Goal: Task Accomplishment & Management: Complete application form

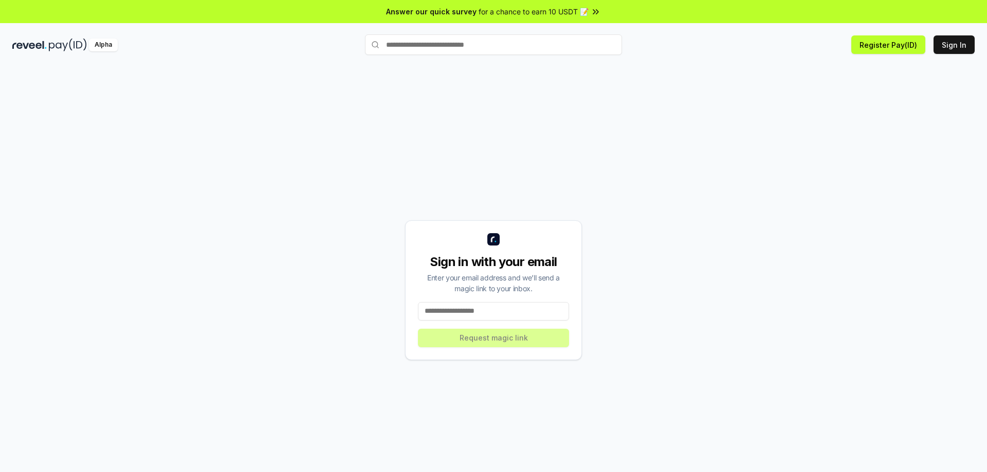
click at [498, 315] on input at bounding box center [493, 311] width 151 height 19
type input "**********"
click at [496, 342] on button "Request magic link" at bounding box center [493, 338] width 151 height 19
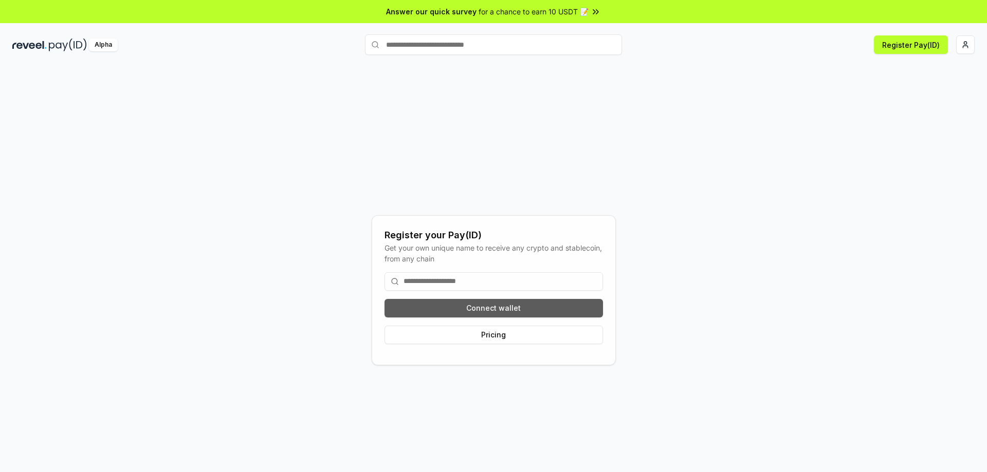
click at [482, 310] on button "Connect wallet" at bounding box center [493, 308] width 218 height 19
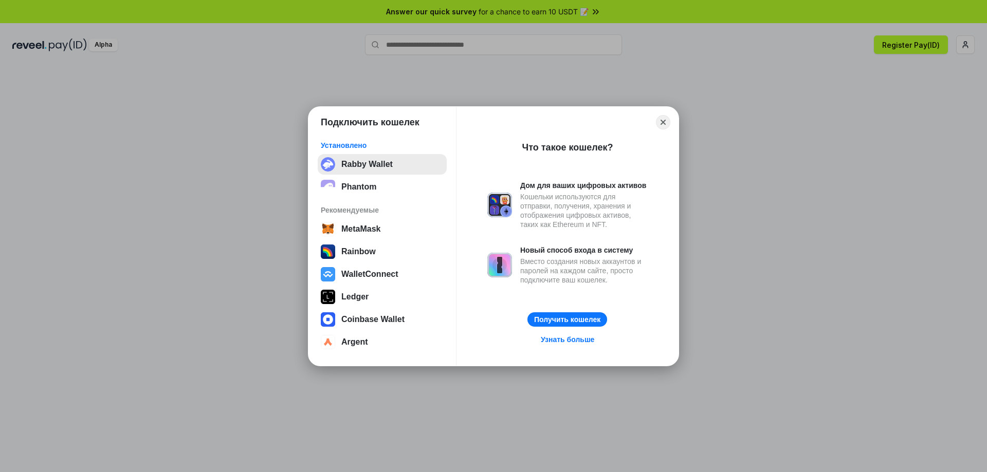
click at [381, 159] on button "Rabby Wallet" at bounding box center [382, 164] width 129 height 21
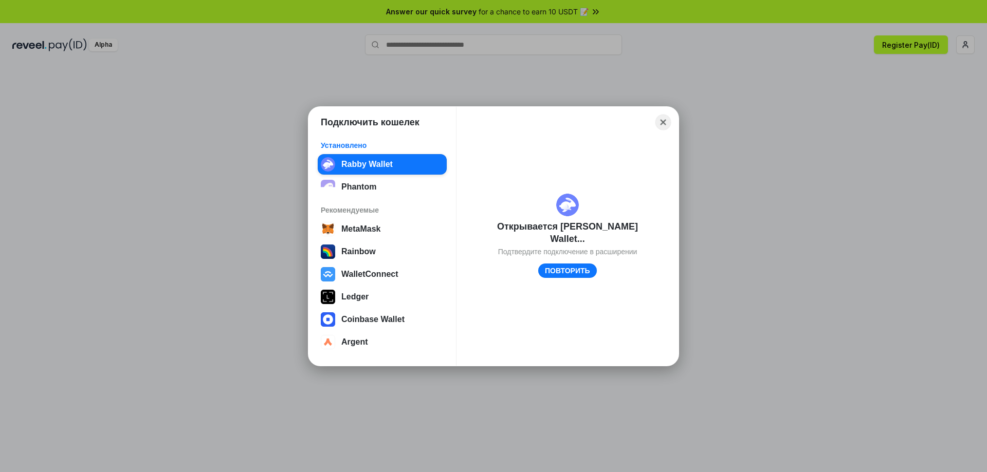
click at [666, 122] on button "Close" at bounding box center [663, 122] width 16 height 16
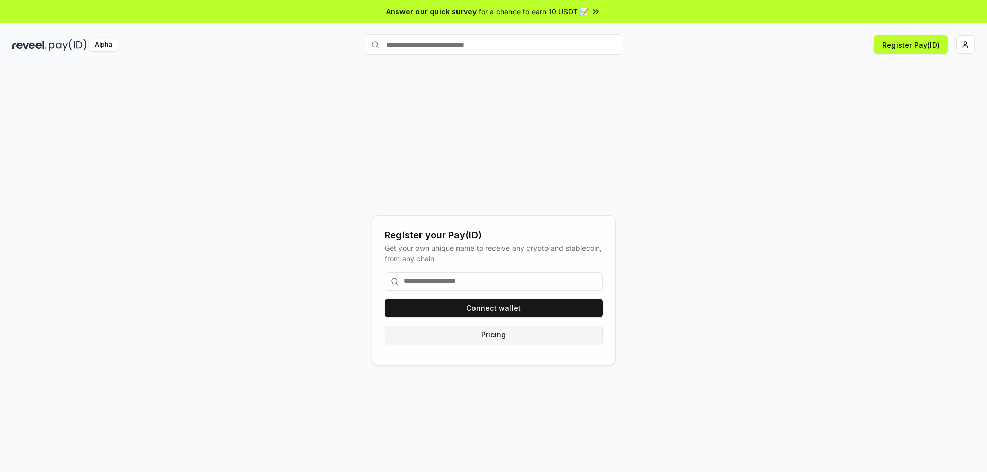
click at [502, 337] on button "Pricing" at bounding box center [493, 335] width 218 height 19
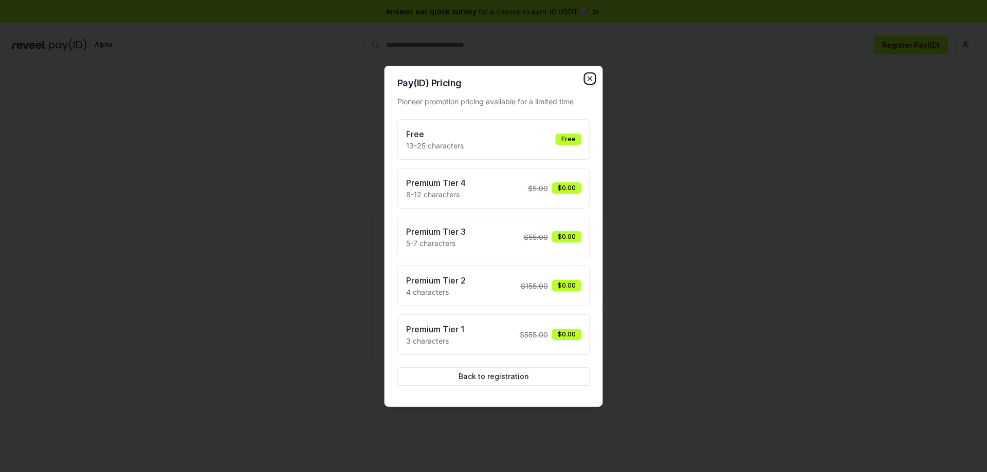
click at [590, 78] on icon "button" at bounding box center [590, 79] width 4 height 4
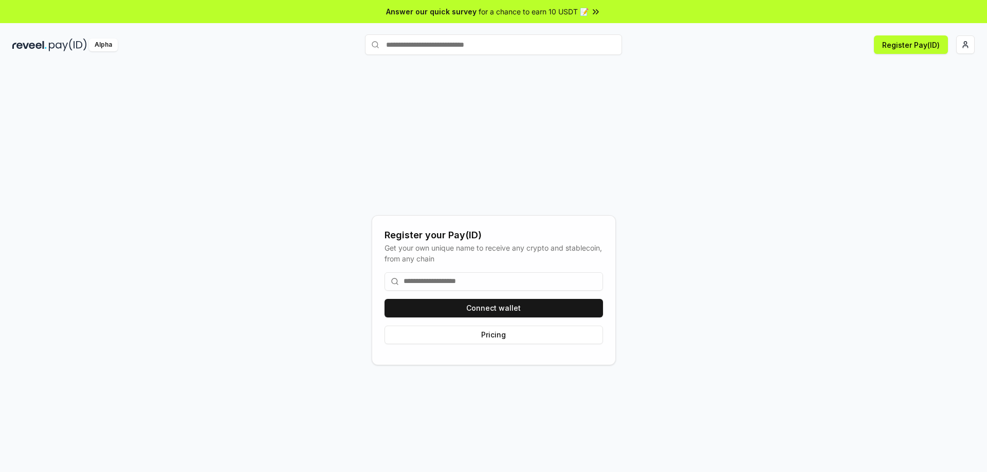
click at [472, 283] on input at bounding box center [493, 281] width 218 height 19
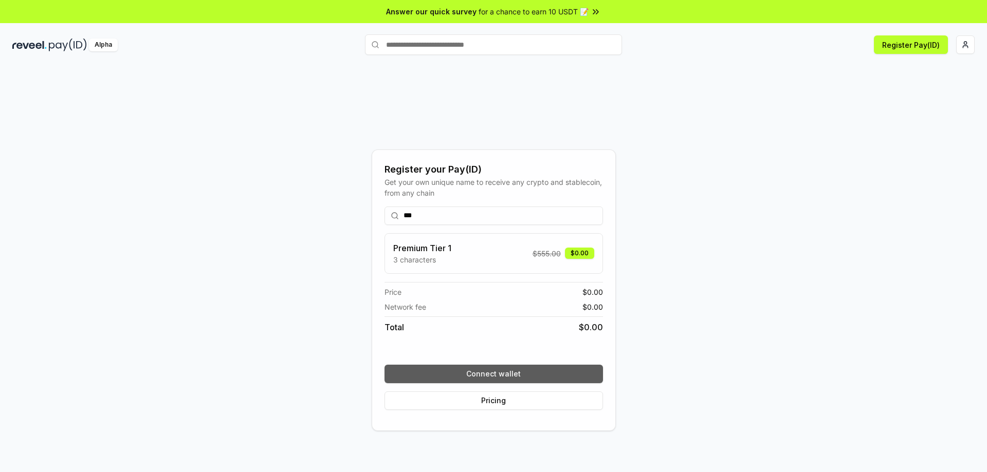
click at [491, 372] on button "Connect wallet" at bounding box center [493, 374] width 218 height 19
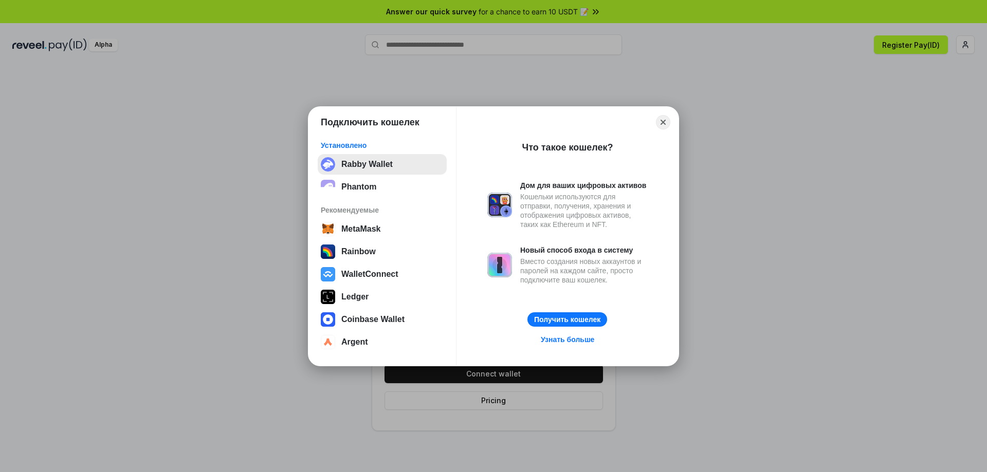
click at [390, 166] on button "Rabby Wallet" at bounding box center [382, 164] width 129 height 21
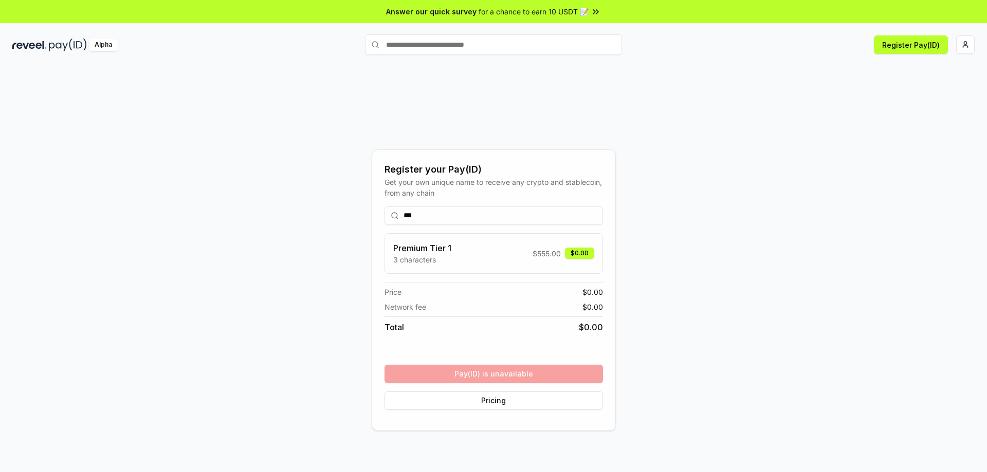
click at [443, 214] on input "***" at bounding box center [493, 216] width 218 height 19
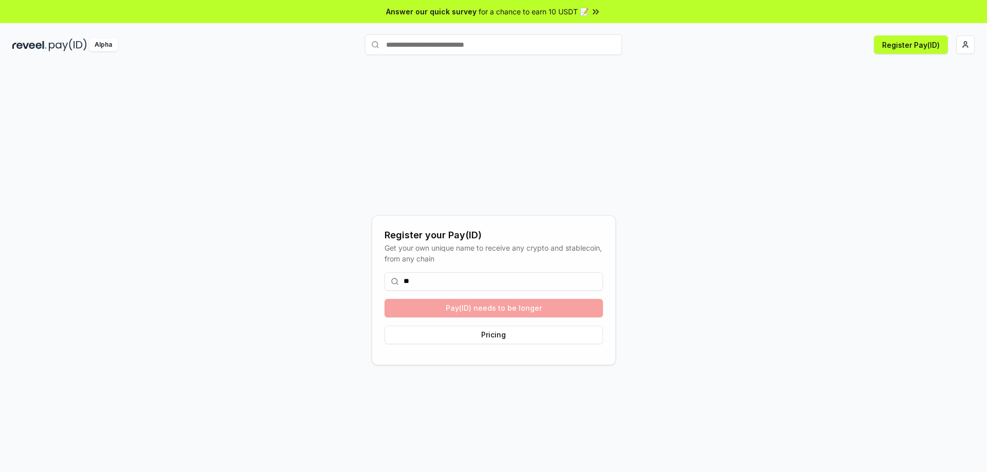
type input "*"
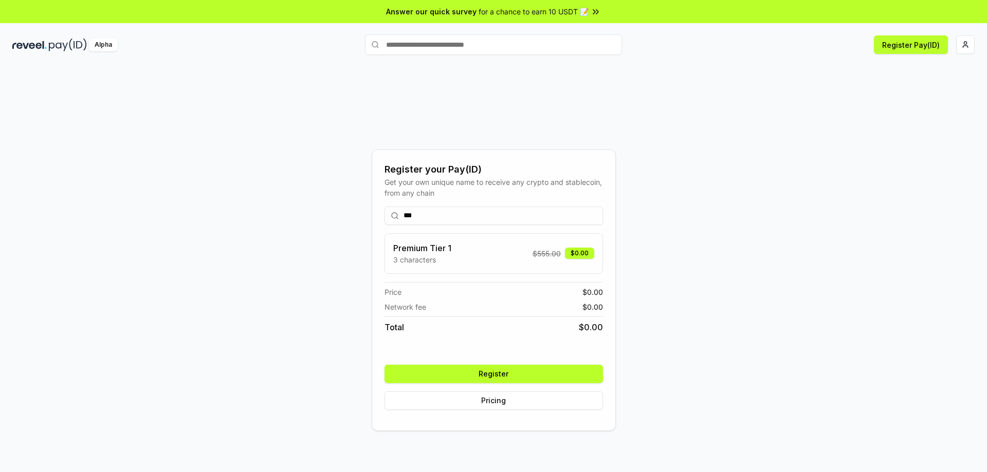
type input "***"
click at [510, 373] on button "Register" at bounding box center [493, 374] width 218 height 19
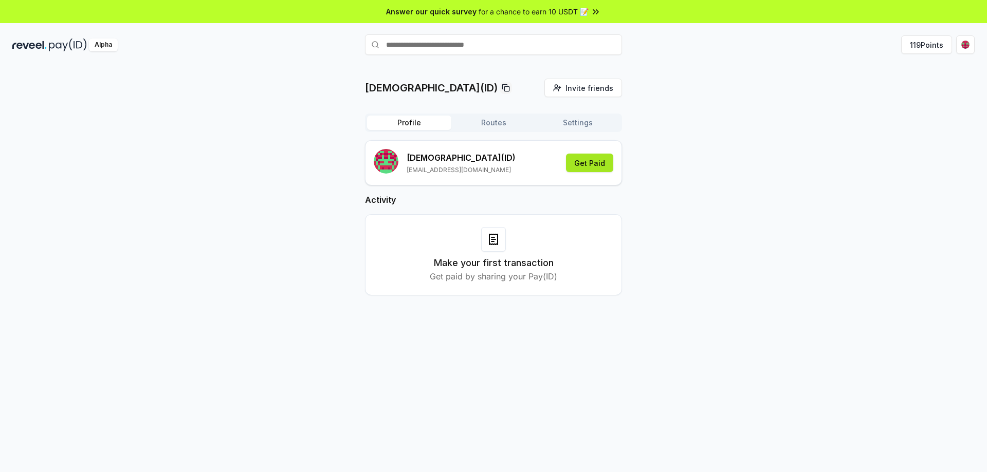
click at [586, 164] on button "Get Paid" at bounding box center [589, 163] width 47 height 19
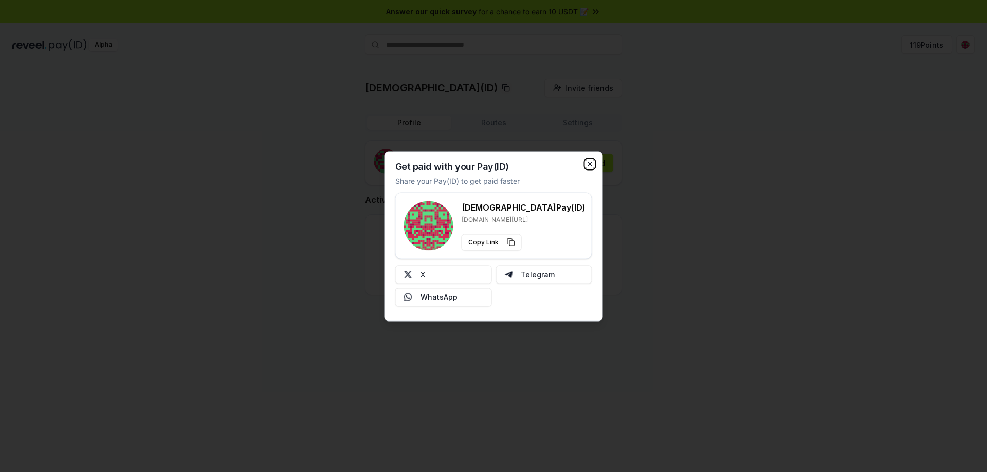
click at [591, 163] on icon "button" at bounding box center [590, 164] width 4 height 4
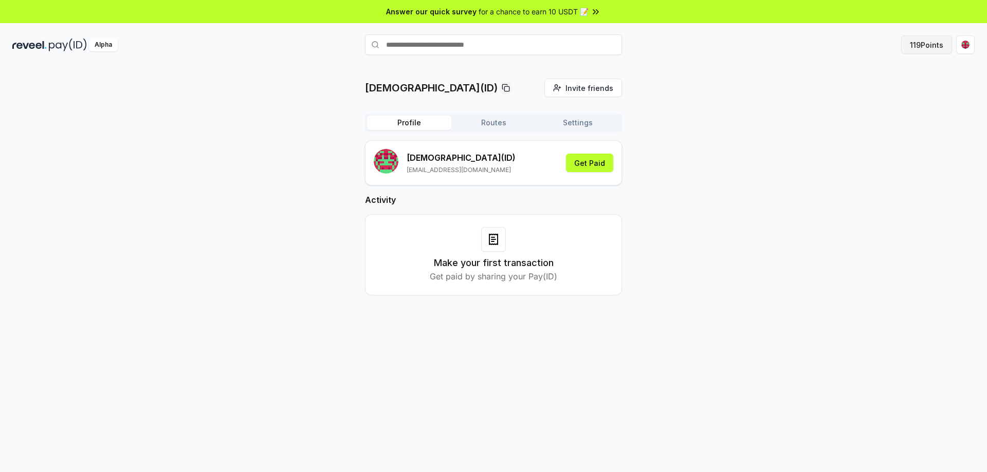
click at [921, 48] on button "119 Points" at bounding box center [926, 44] width 51 height 19
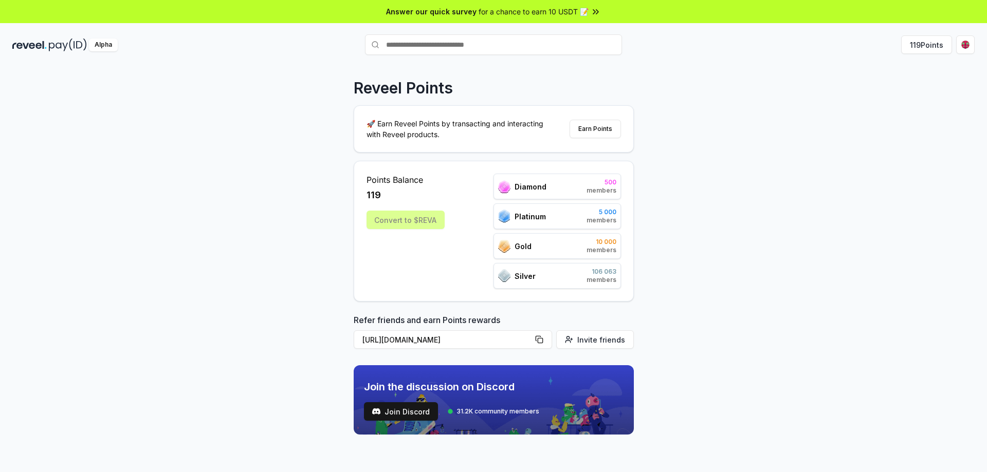
click at [405, 226] on div "Convert to $REVA" at bounding box center [405, 220] width 78 height 19
click at [588, 129] on button "Earn Points" at bounding box center [594, 129] width 51 height 19
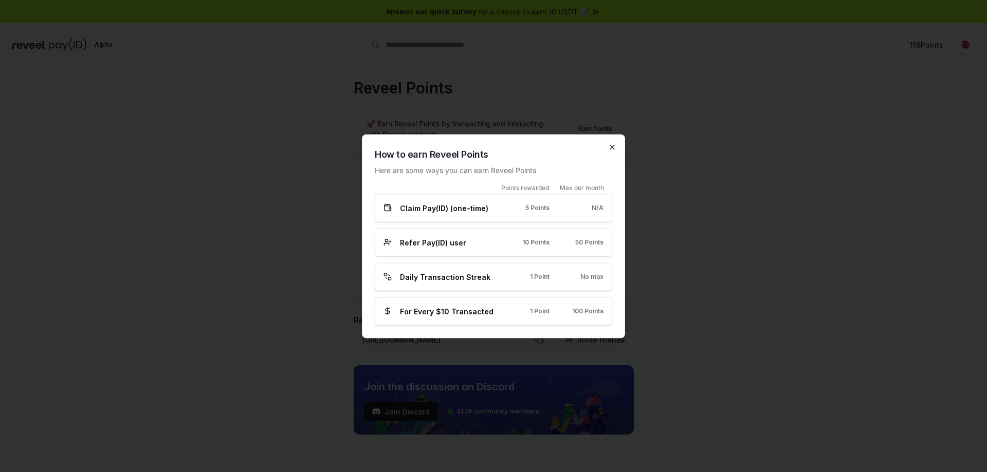
click at [613, 148] on icon "button" at bounding box center [612, 147] width 8 height 8
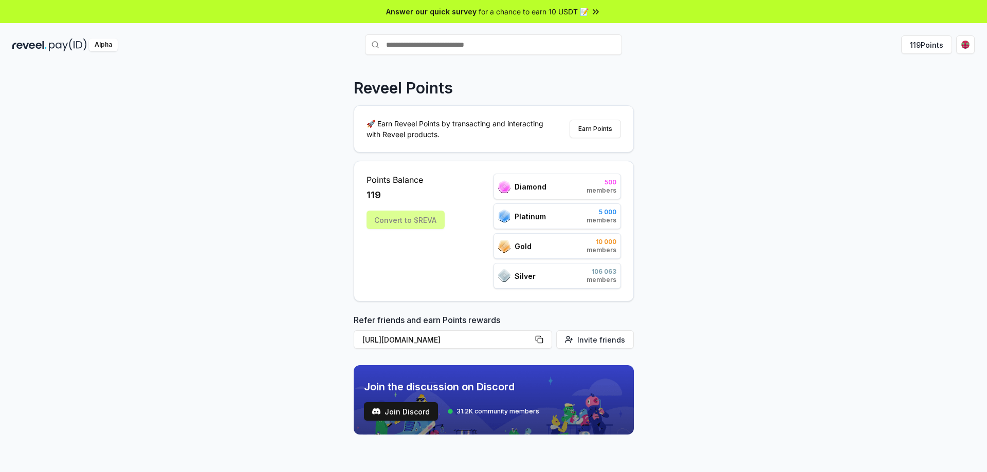
click at [432, 214] on div "Convert to $REVA" at bounding box center [405, 220] width 78 height 19
click at [406, 225] on div "Convert to $REVA" at bounding box center [405, 220] width 78 height 19
click at [965, 44] on html "Answer our quick survey for a chance to earn 10 USDT 📝 Alpha 119 Points Reveel …" at bounding box center [493, 236] width 987 height 472
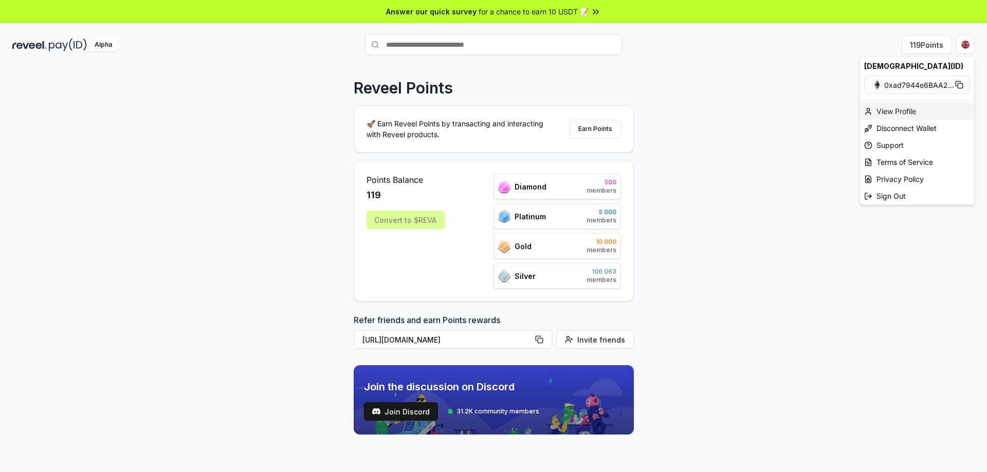
click at [901, 108] on div "View Profile" at bounding box center [917, 111] width 114 height 17
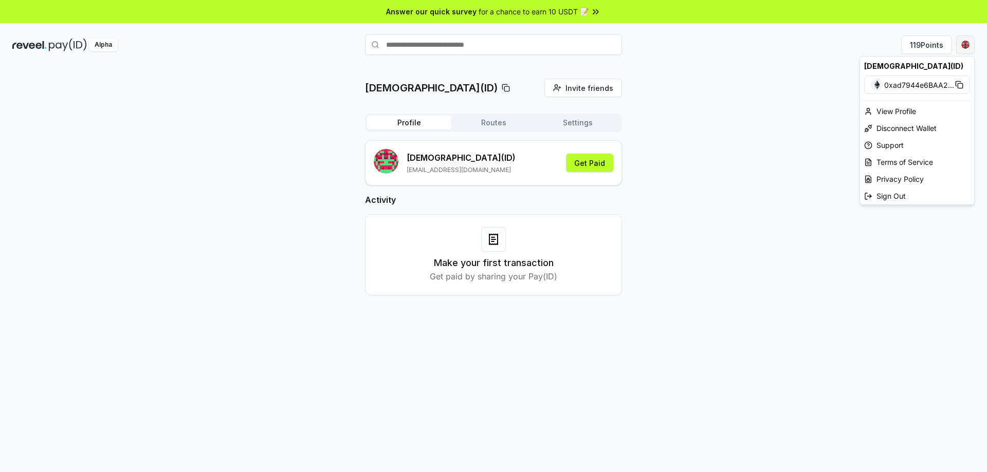
click at [967, 41] on html "Answer our quick survey for a chance to earn 10 USDT 📝 Alpha 119 Points gud(ID)…" at bounding box center [493, 236] width 987 height 472
click at [898, 146] on div "Support" at bounding box center [917, 145] width 114 height 17
